Goal: Information Seeking & Learning: Learn about a topic

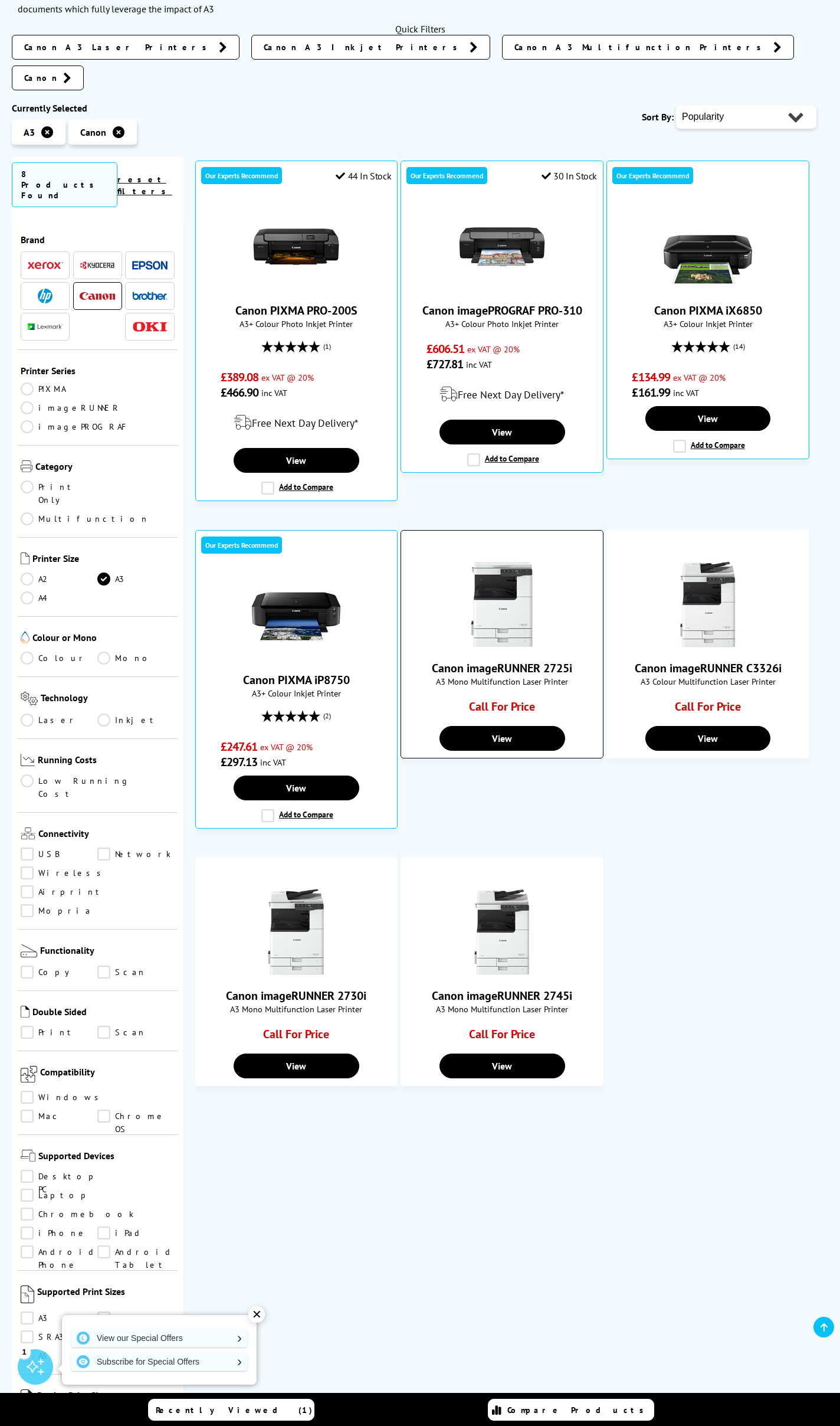
click at [498, 603] on img at bounding box center [502, 604] width 88 height 88
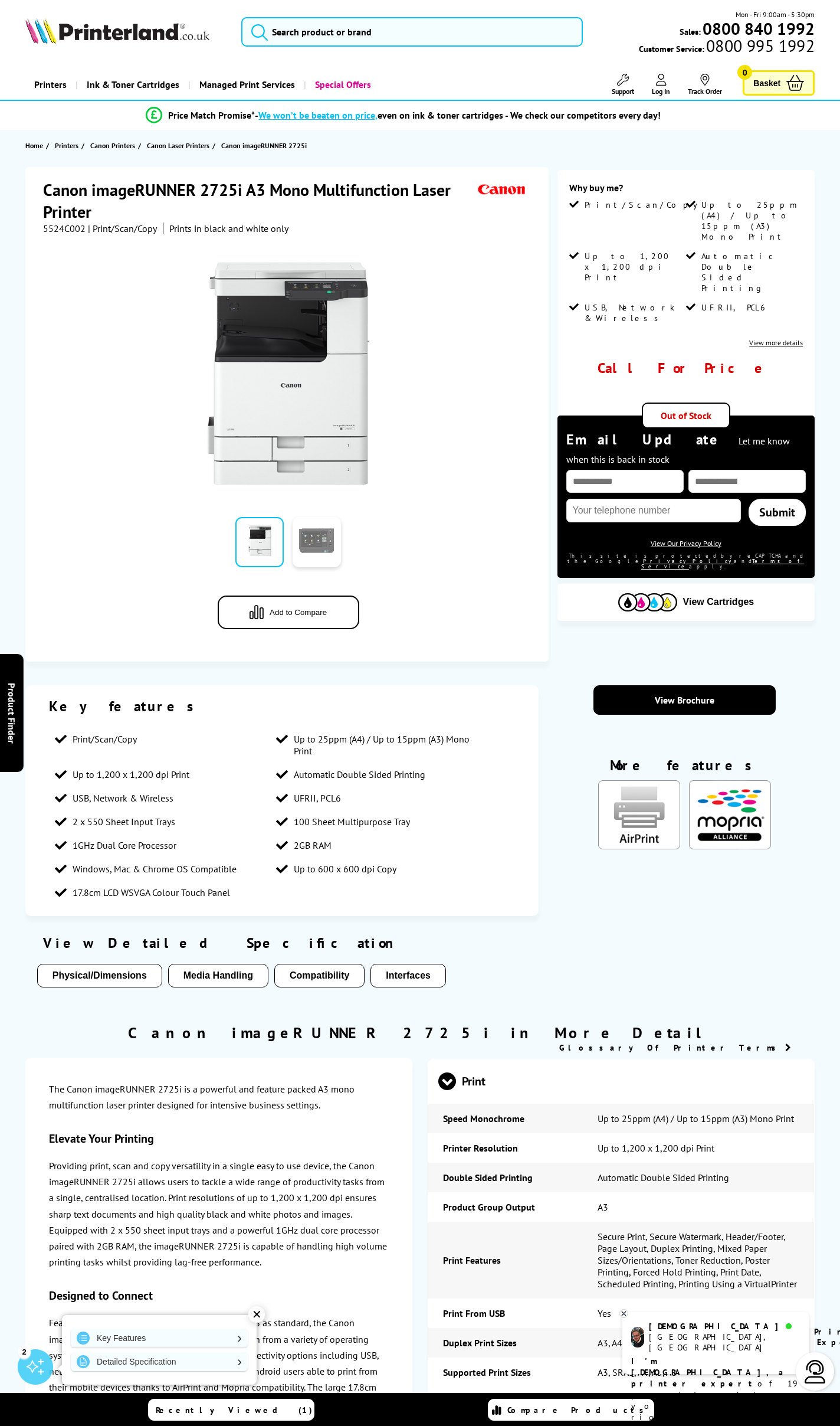
click at [306, 552] on link at bounding box center [316, 542] width 48 height 50
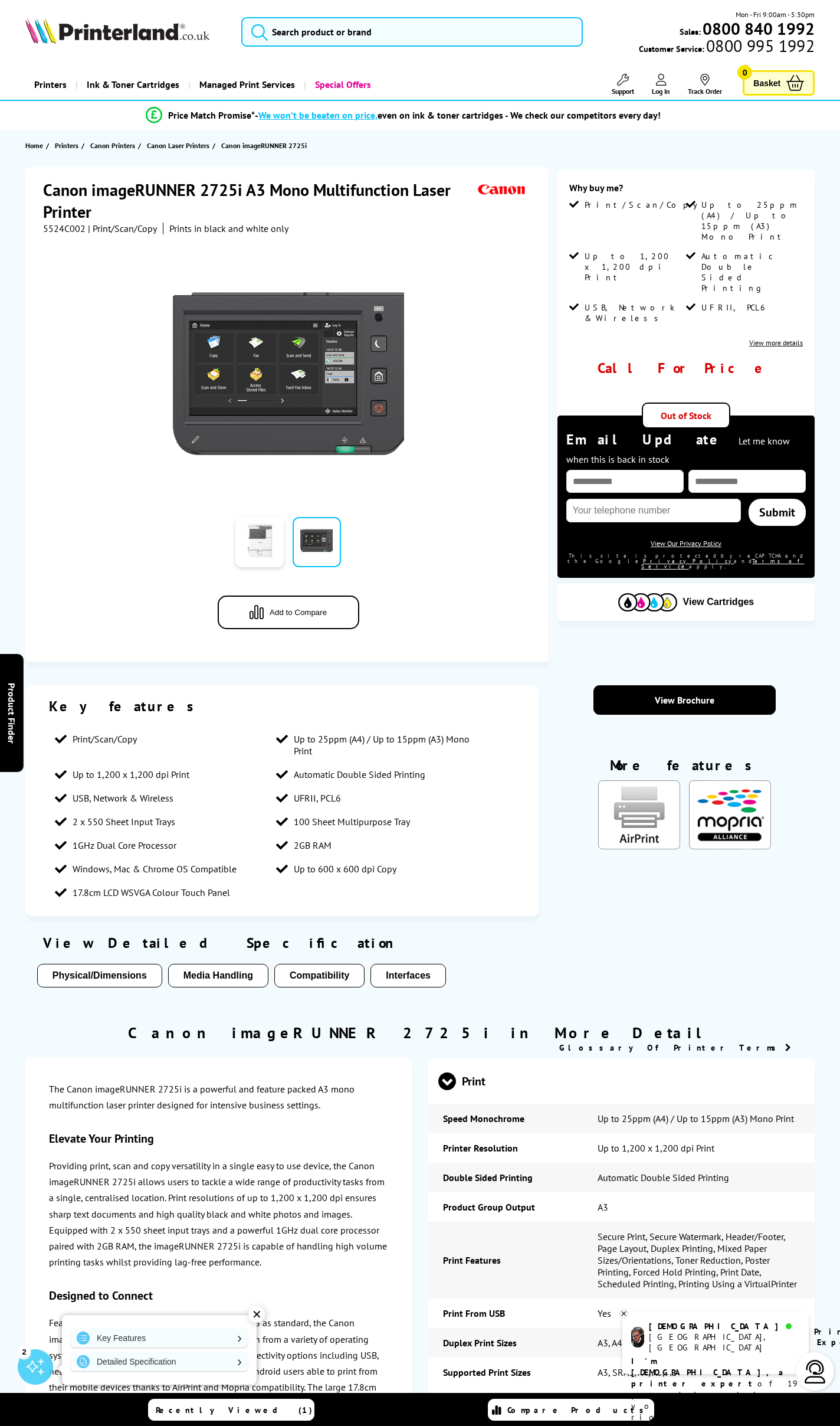
click at [265, 543] on link at bounding box center [258, 542] width 48 height 50
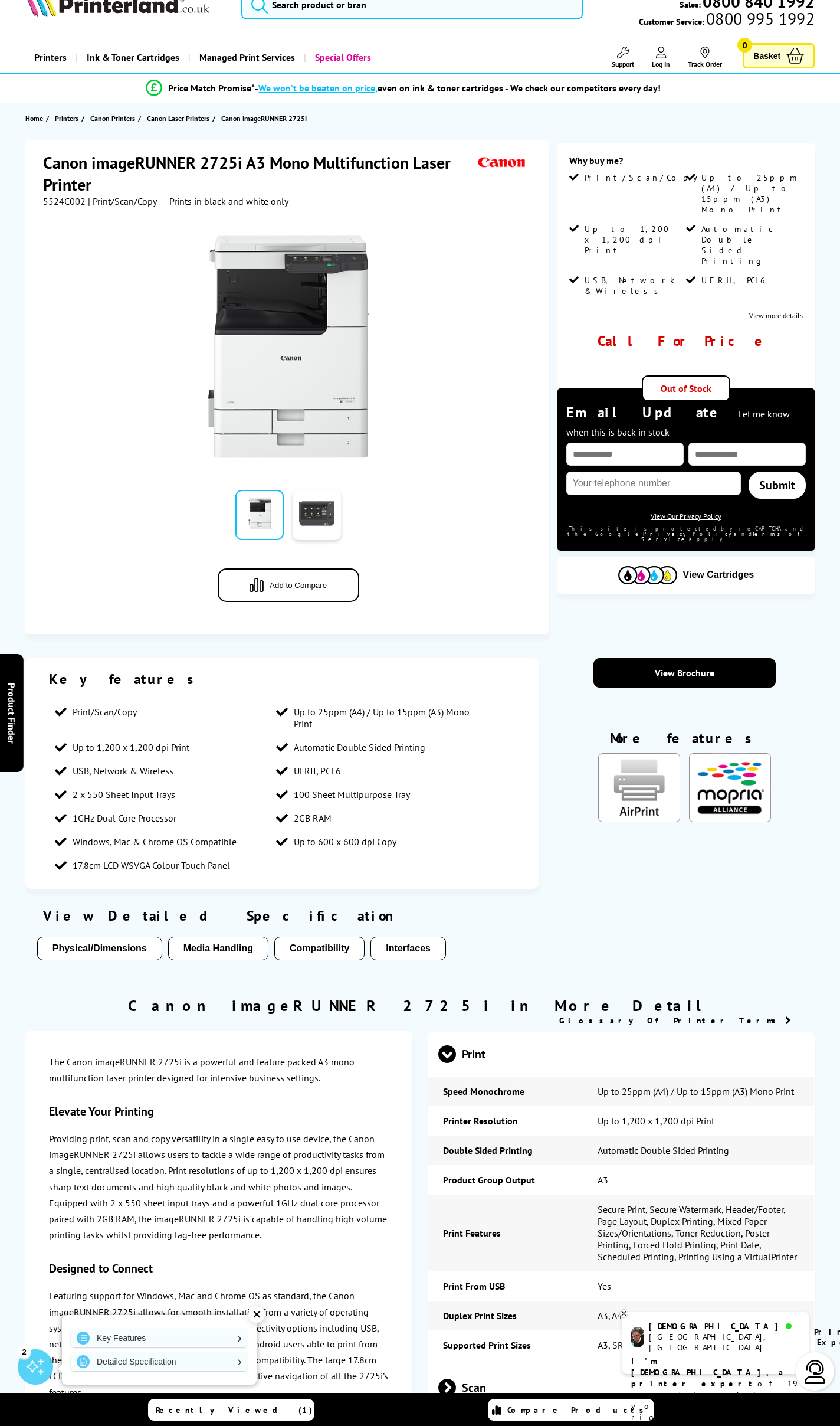
scroll to position [29, 0]
